Goal: Task Accomplishment & Management: Manage account settings

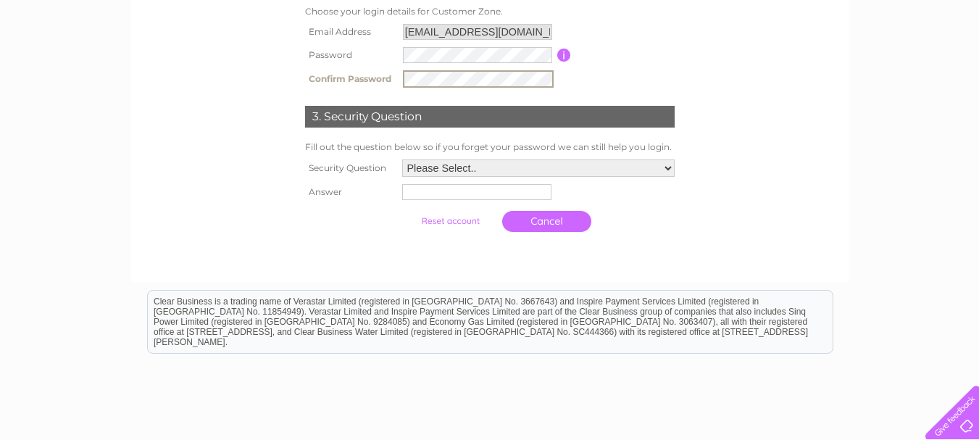
scroll to position [362, 0]
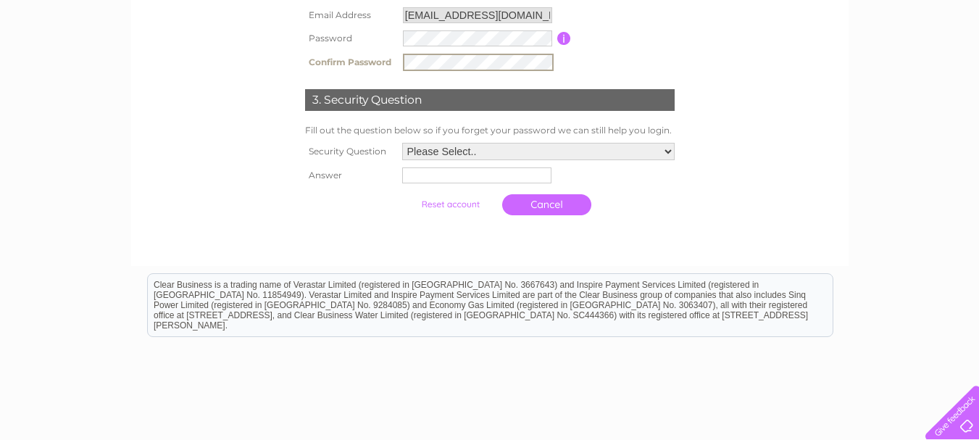
click at [665, 150] on select "Please Select.. In what town or city was your first job? In what town or city d…" at bounding box center [538, 151] width 272 height 17
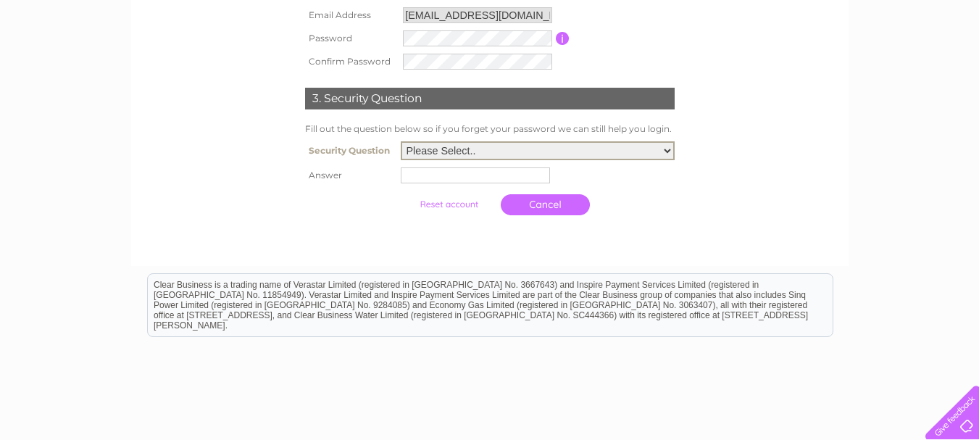
select select "1"
click at [401, 142] on select "Please Select.. In what town or city was your first job? In what town or city d…" at bounding box center [538, 150] width 274 height 19
click at [414, 176] on input "text" at bounding box center [475, 175] width 149 height 16
type input "Edinburgh"
click at [449, 203] on input "submit" at bounding box center [450, 204] width 89 height 20
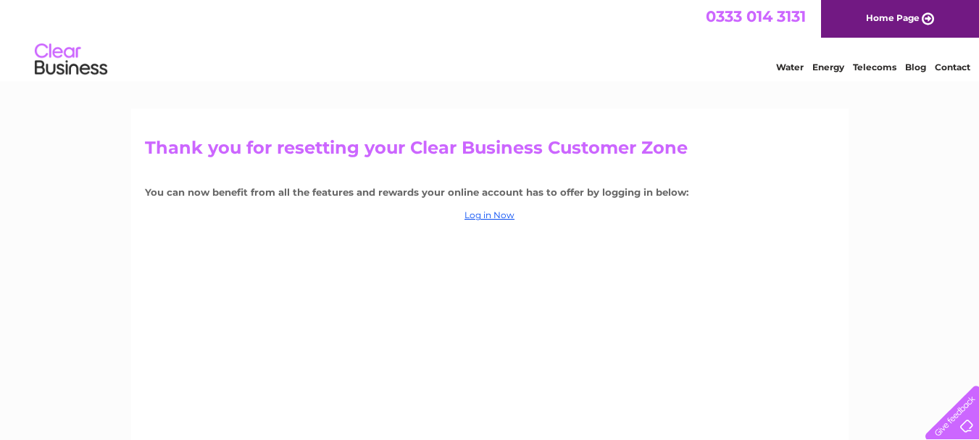
click at [897, 19] on link "Home Page" at bounding box center [900, 19] width 158 height 38
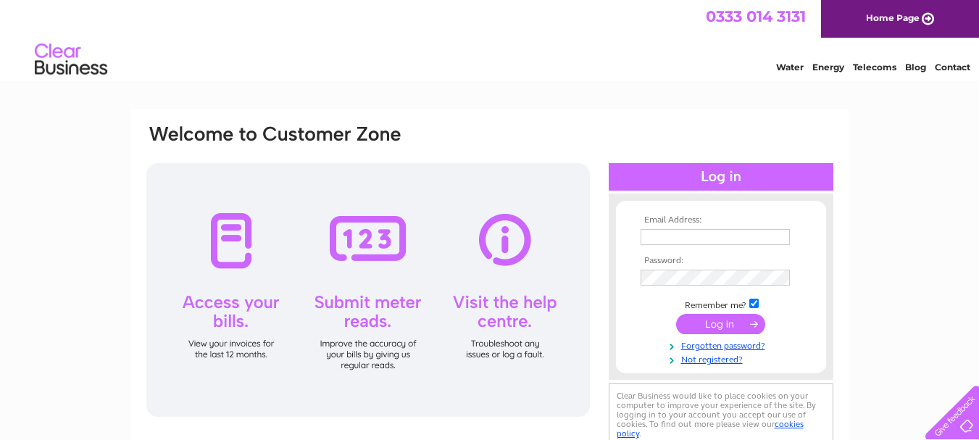
type input "[EMAIL_ADDRESS][DOMAIN_NAME]"
click at [227, 254] on div at bounding box center [367, 290] width 443 height 254
click at [226, 317] on div at bounding box center [367, 290] width 443 height 254
click at [779, 70] on link "Water" at bounding box center [790, 67] width 28 height 11
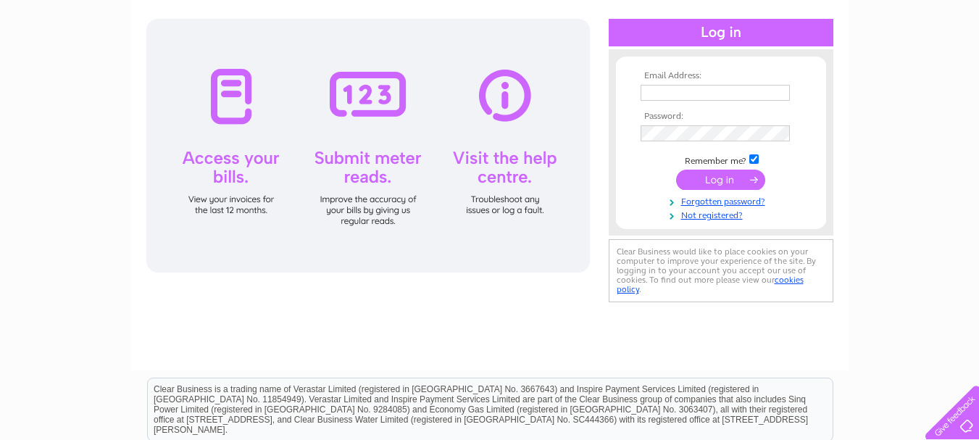
scroll to position [145, 0]
type input "[EMAIL_ADDRESS][DOMAIN_NAME]"
click at [719, 184] on input "submit" at bounding box center [720, 179] width 89 height 20
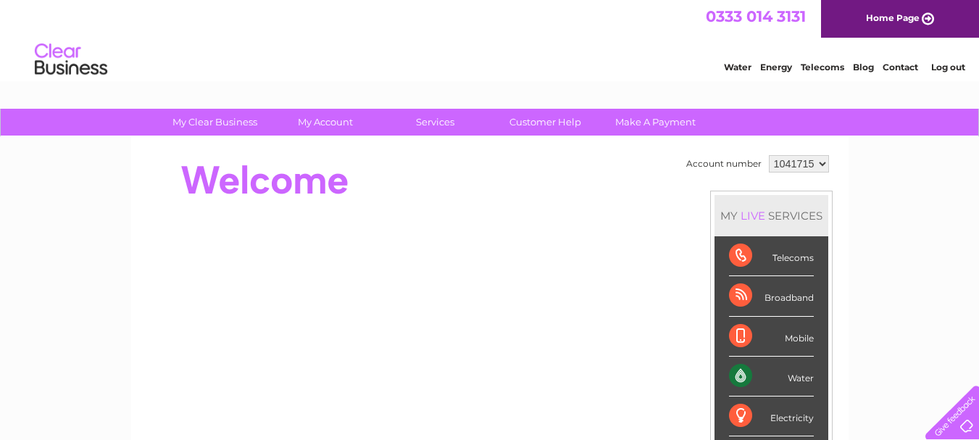
click at [789, 380] on div "Water" at bounding box center [771, 376] width 85 height 40
click at [735, 369] on div "Water" at bounding box center [771, 376] width 85 height 40
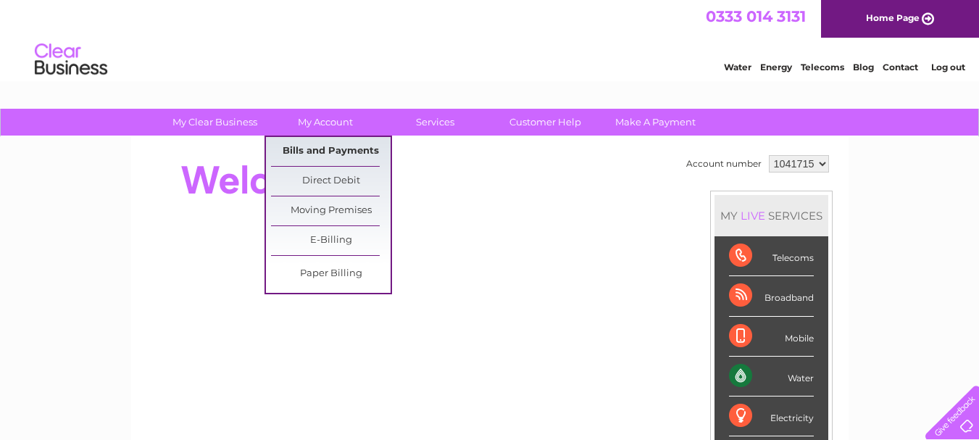
click at [324, 146] on link "Bills and Payments" at bounding box center [331, 151] width 120 height 29
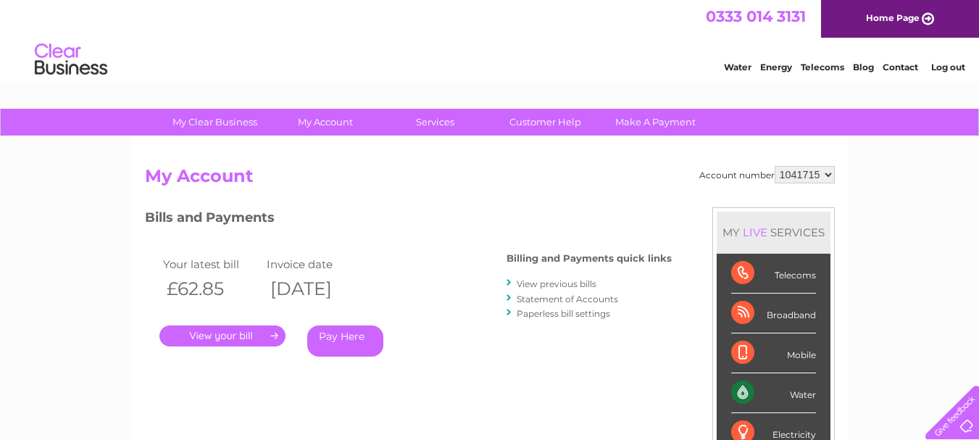
click at [240, 339] on link "." at bounding box center [222, 335] width 126 height 21
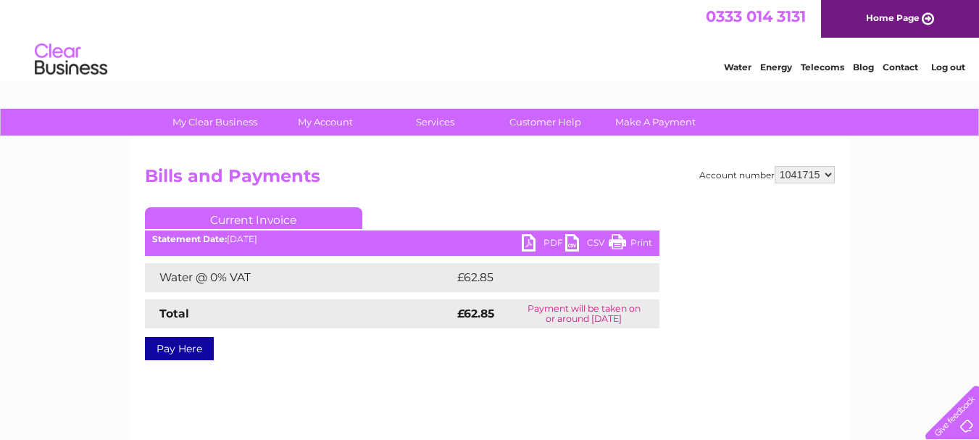
click at [529, 240] on link "PDF" at bounding box center [542, 244] width 43 height 21
